Goal: Task Accomplishment & Management: Manage account settings

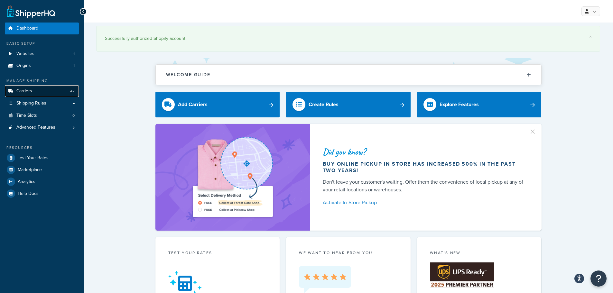
click at [40, 92] on link "Carriers 42" at bounding box center [42, 91] width 74 height 12
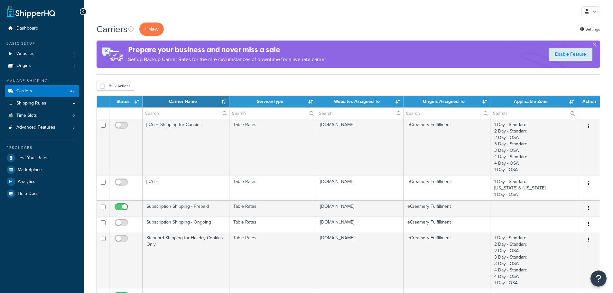
select select "15"
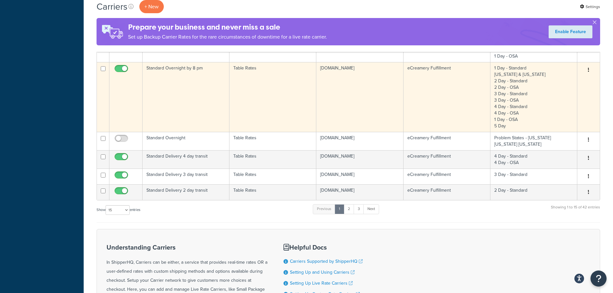
scroll to position [418, 0]
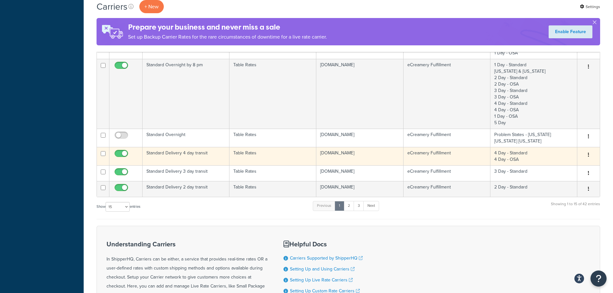
click at [185, 155] on td "Standard Delivery 4 day transit" at bounding box center [185, 156] width 87 height 18
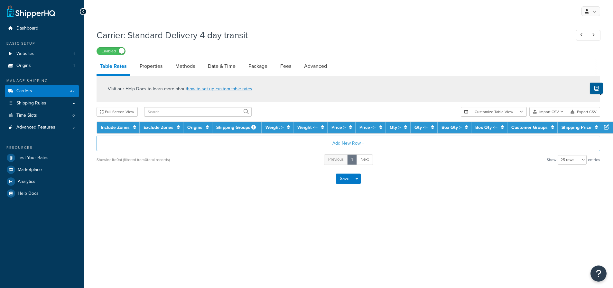
select select "25"
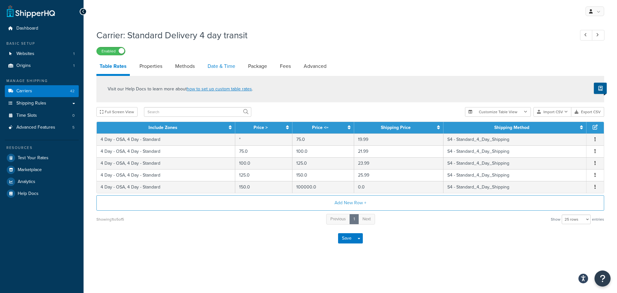
click at [220, 71] on link "Date & Time" at bounding box center [222, 66] width 34 height 15
select select "yMMMEd"
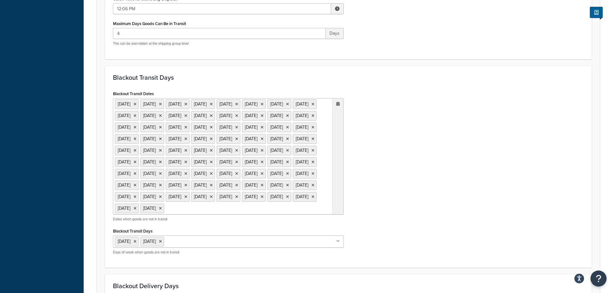
scroll to position [322, 0]
